Goal: Task Accomplishment & Management: Complete application form

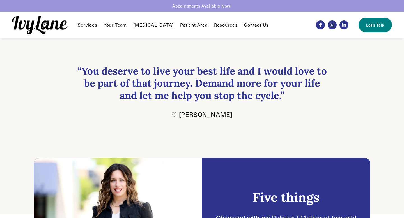
click at [372, 20] on link "Let's Talk" at bounding box center [374, 25] width 33 height 15
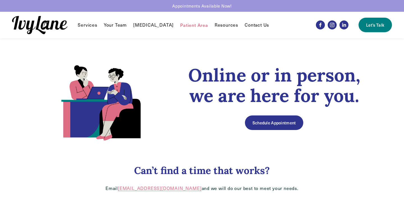
click at [249, 25] on link "Contact Us" at bounding box center [257, 25] width 24 height 7
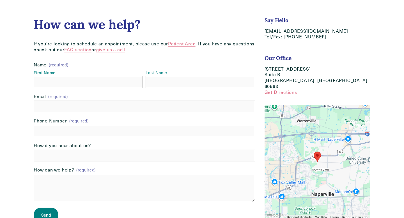
scroll to position [47, 0]
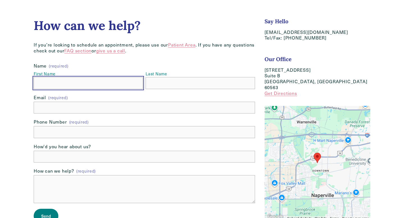
click at [65, 85] on input "First Name" at bounding box center [88, 83] width 109 height 12
type input "Sara"
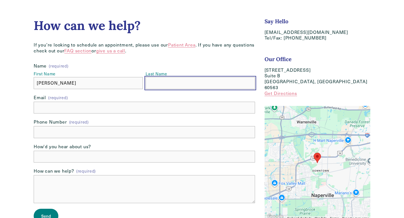
type input "Kulaski"
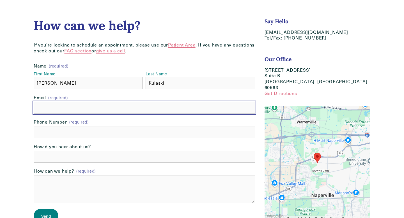
type input "skulaski@gmail.com"
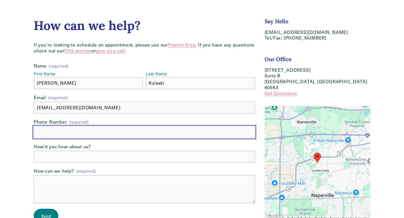
type input "(310) 429-6859"
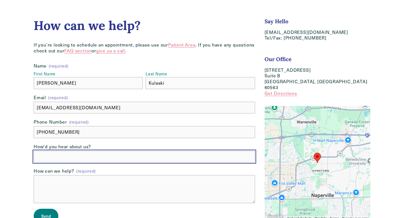
click at [120, 159] on input "How'd you hear about us?" at bounding box center [144, 157] width 221 height 12
type input "P"
type input "Web search"
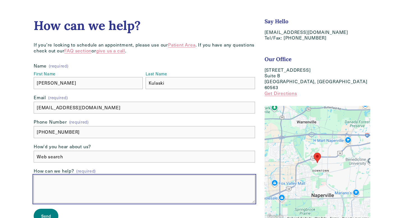
click at [105, 184] on textarea "How can we help? (required)" at bounding box center [144, 189] width 221 height 28
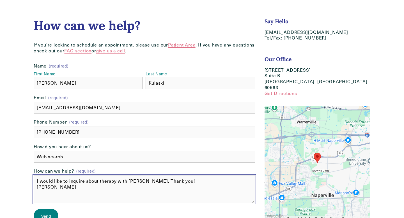
type textarea "I would like to inquire about therapy with Wendy. Thank you! Sara"
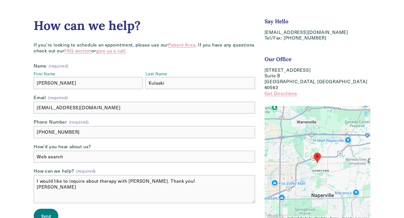
click at [44, 215] on span "Send" at bounding box center [46, 216] width 10 height 6
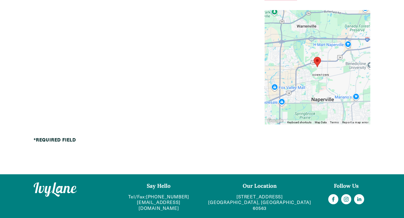
scroll to position [0, 0]
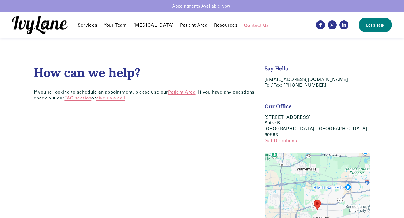
click at [91, 25] on span "Services" at bounding box center [87, 25] width 19 height 6
click at [0, 0] on span "FAQ" at bounding box center [0, 0] width 0 height 0
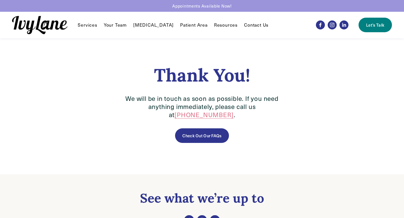
click at [117, 22] on link "Your Team" at bounding box center [115, 25] width 23 height 7
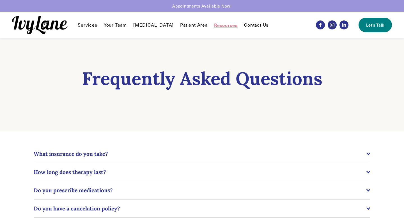
scroll to position [45, 0]
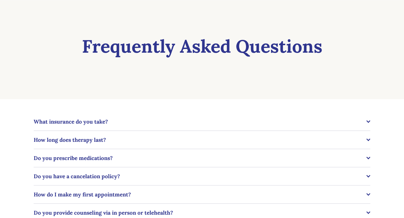
click at [208, 122] on span "What insurance do you take?" at bounding box center [200, 121] width 333 height 7
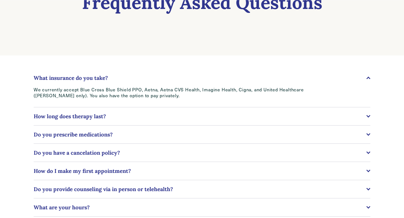
scroll to position [104, 0]
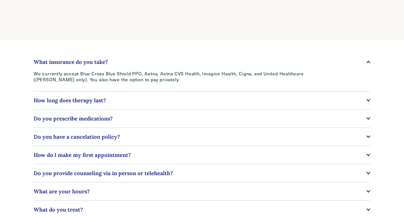
click at [236, 100] on span "How long does therapy last?" at bounding box center [200, 100] width 333 height 7
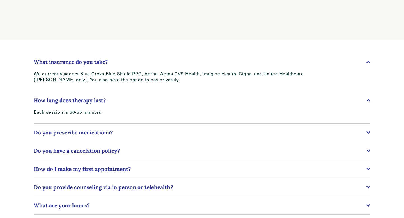
click at [212, 135] on span "Do you prescribe medications?" at bounding box center [200, 132] width 333 height 7
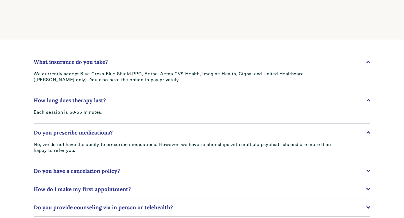
scroll to position [165, 0]
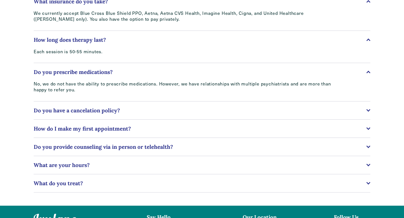
click at [208, 112] on span "Do you have a cancelation policy?" at bounding box center [200, 110] width 333 height 7
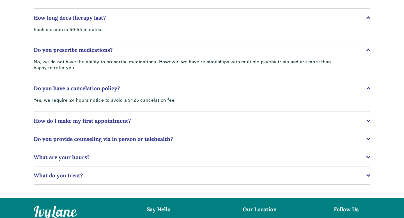
scroll to position [213, 0]
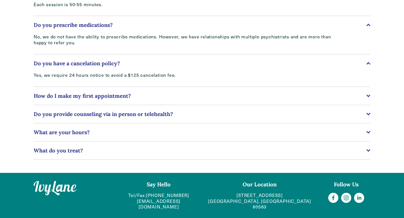
click at [201, 97] on span "How do I make my first appointment?" at bounding box center [200, 96] width 333 height 7
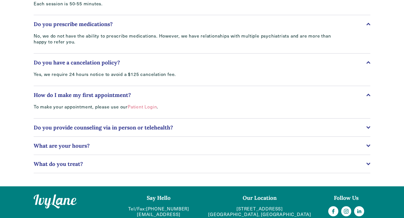
scroll to position [227, 0]
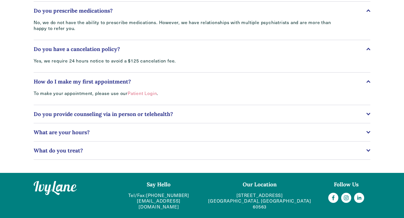
click at [198, 111] on button "Do you provide counseling via in person or telehealth?" at bounding box center [202, 114] width 337 height 18
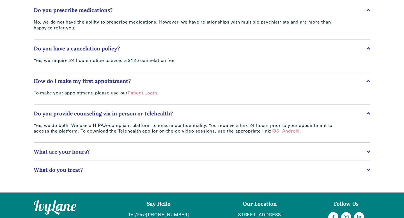
click at [170, 155] on span "What are your hours?" at bounding box center [200, 151] width 333 height 7
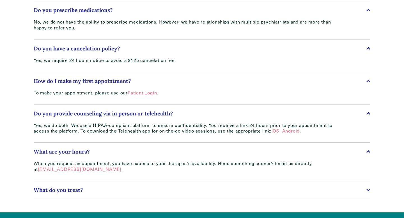
click at [169, 191] on span "What do you treat?" at bounding box center [200, 190] width 333 height 7
